Goal: Task Accomplishment & Management: Use online tool/utility

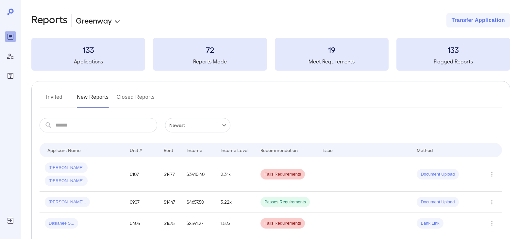
click at [58, 100] on button "Invited" at bounding box center [54, 100] width 29 height 16
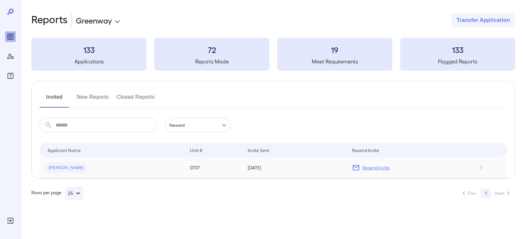
click at [100, 168] on div "[PERSON_NAME]" at bounding box center [112, 168] width 135 height 10
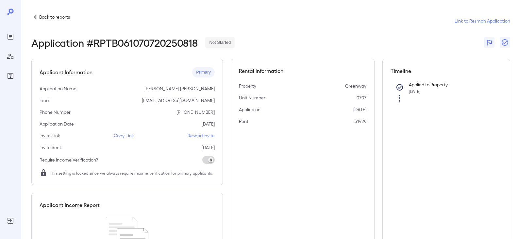
click at [125, 137] on p "Copy Link" at bounding box center [124, 135] width 20 height 7
